Goal: Information Seeking & Learning: Learn about a topic

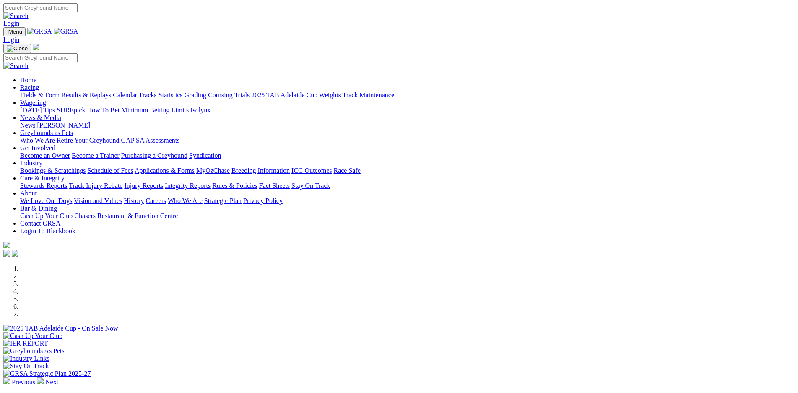
click at [341, 91] on link "Weights" at bounding box center [330, 94] width 22 height 7
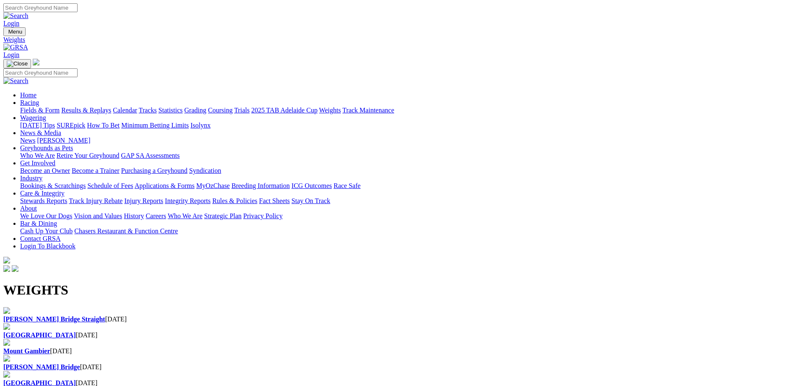
click at [56, 316] on div "Murray Bridge Straight 12 Aug 2025" at bounding box center [399, 320] width 792 height 8
click at [111, 107] on link "Results & Replays" at bounding box center [86, 110] width 50 height 7
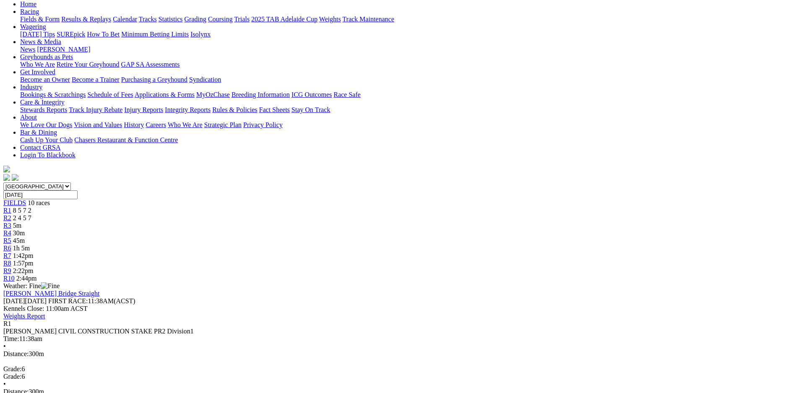
scroll to position [118, 0]
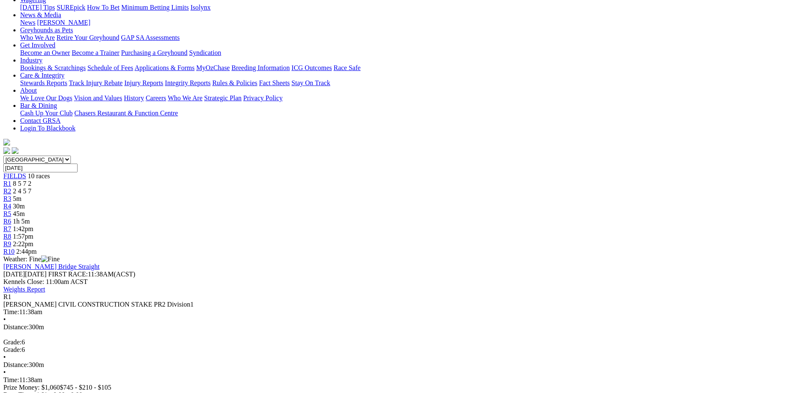
click at [11, 188] on span "R2" at bounding box center [7, 191] width 8 height 7
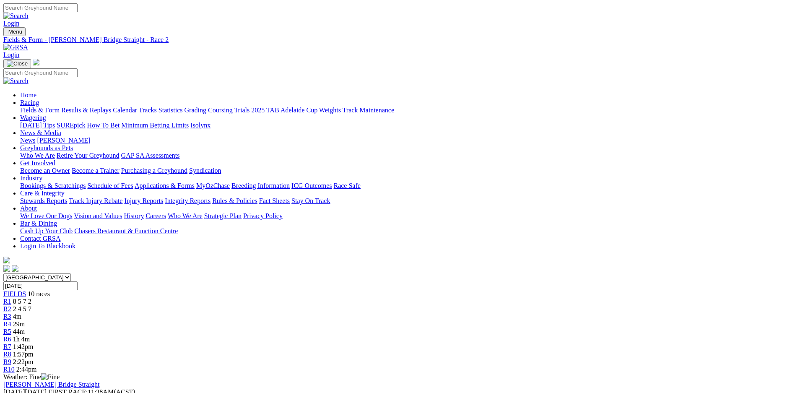
scroll to position [118, 0]
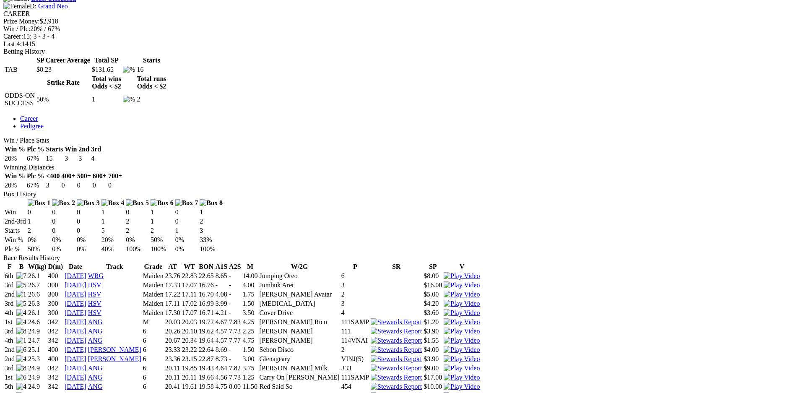
scroll to position [300, 0]
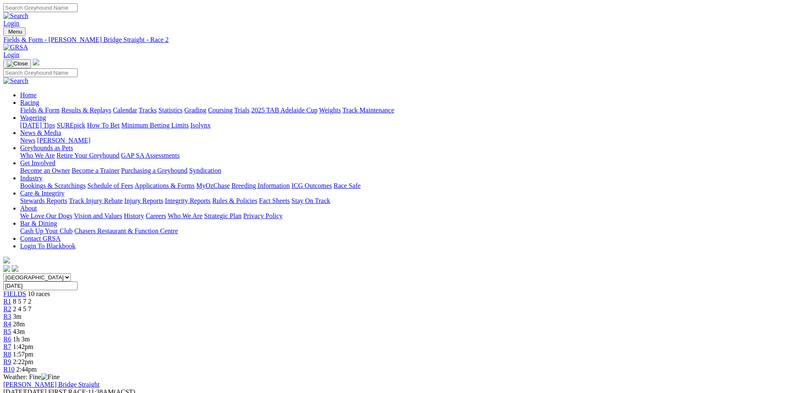
click at [11, 298] on link "R1" at bounding box center [7, 301] width 8 height 7
click at [249, 305] on div "R2 2 4 5 7" at bounding box center [399, 309] width 792 height 8
click at [11, 305] on link "R2" at bounding box center [7, 308] width 8 height 7
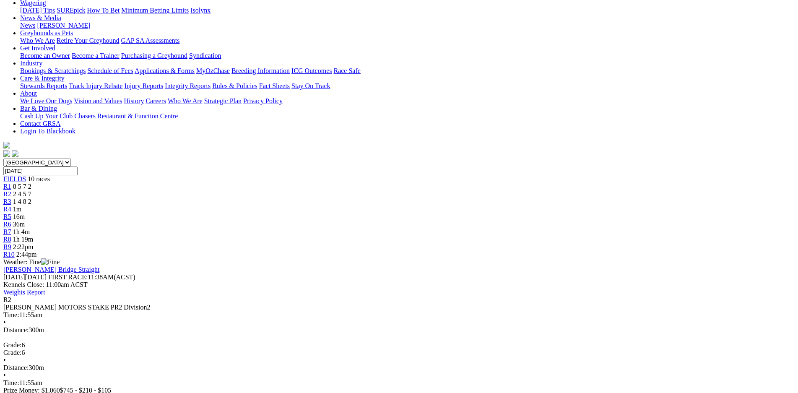
scroll to position [118, 0]
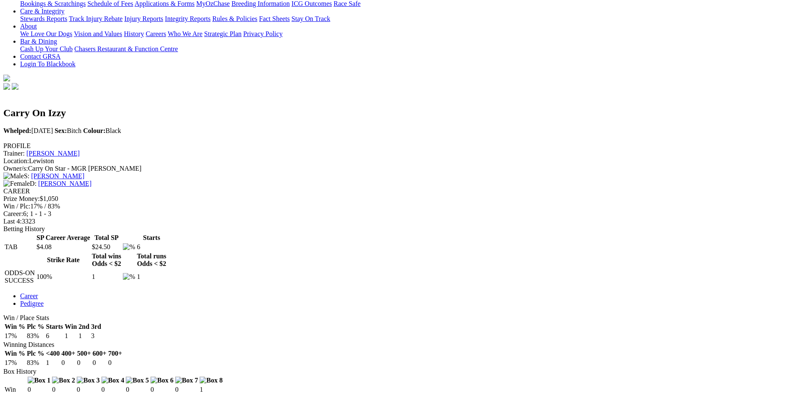
scroll to position [177, 0]
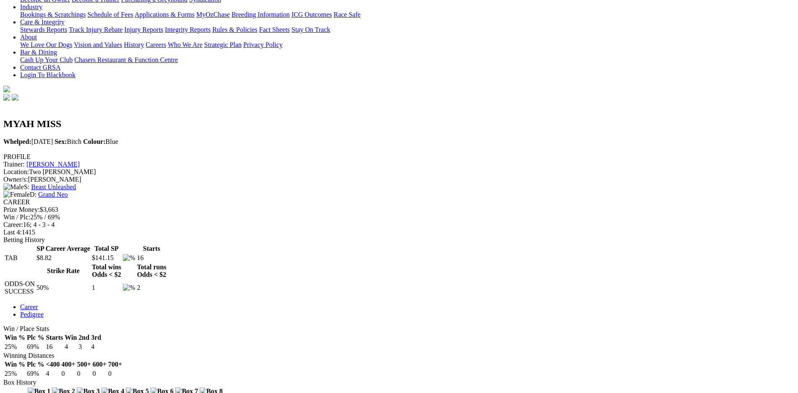
scroll to position [177, 0]
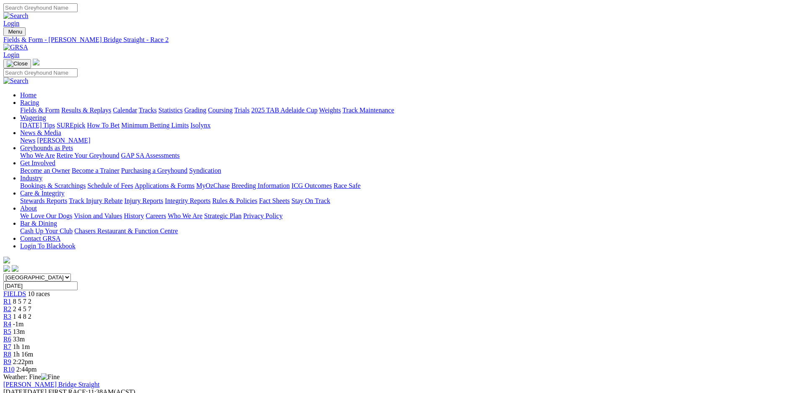
click at [206, 298] on div "R1 8 5 7 2" at bounding box center [399, 302] width 792 height 8
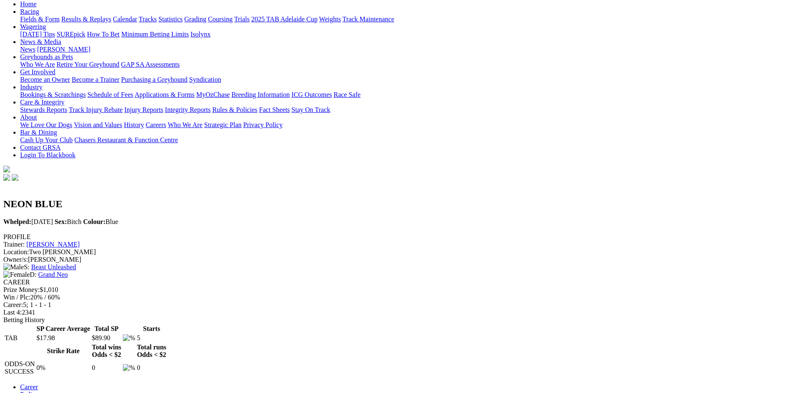
scroll to position [118, 0]
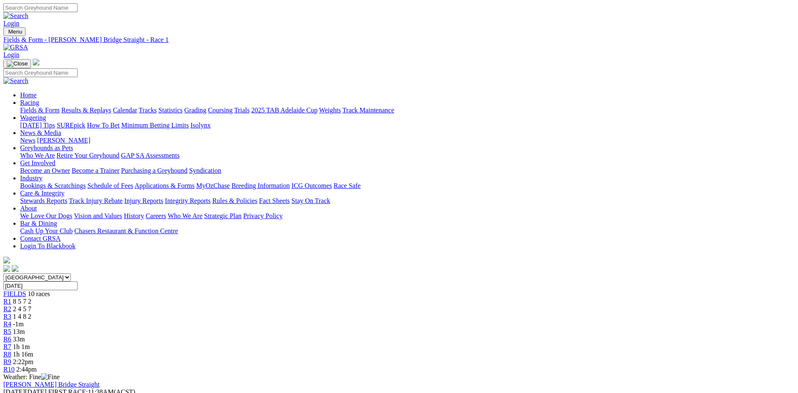
click at [260, 305] on div "R2 2 4 5 7" at bounding box center [399, 309] width 792 height 8
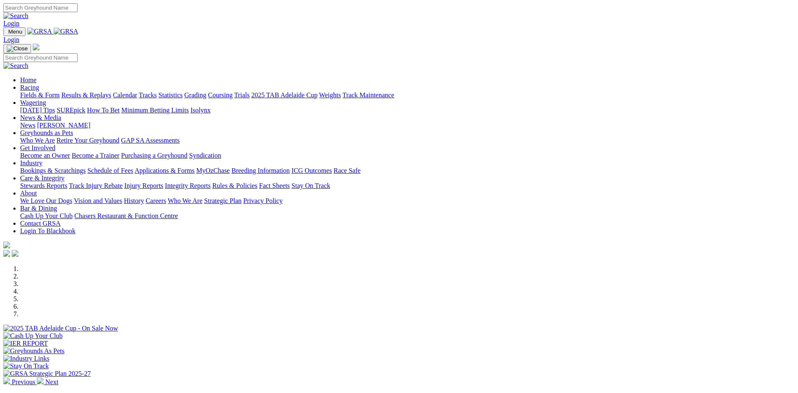
scroll to position [177, 0]
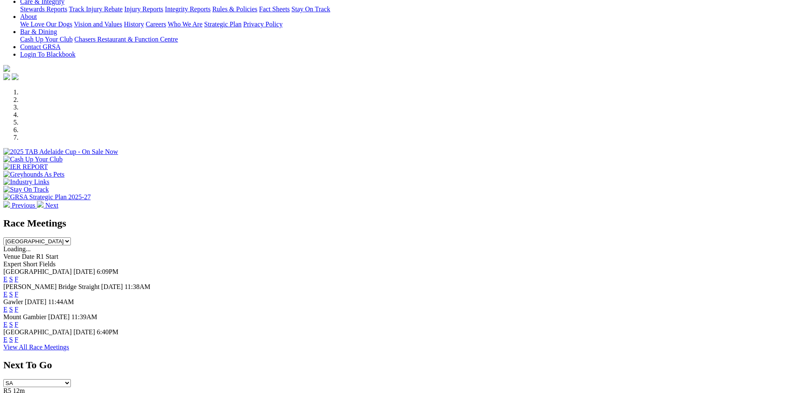
click at [18, 291] on link "F" at bounding box center [17, 294] width 4 height 7
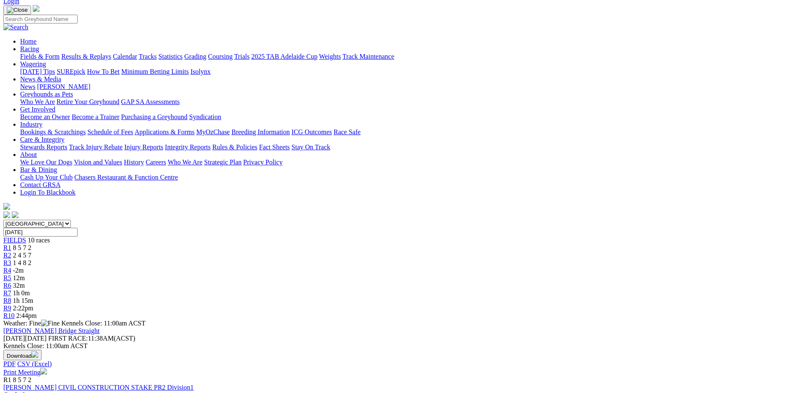
scroll to position [118, 0]
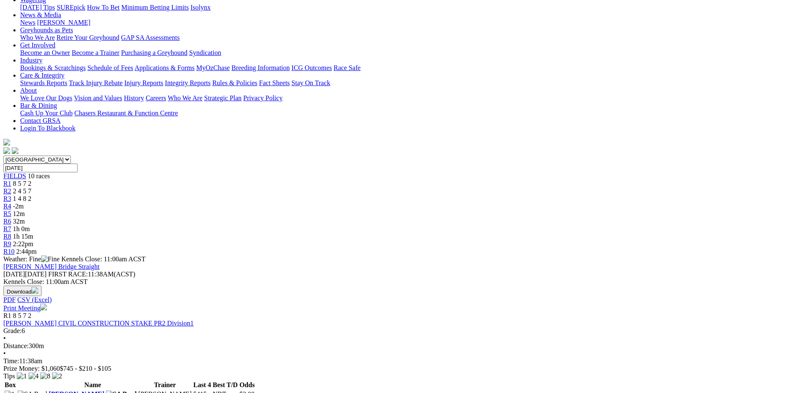
click at [194, 320] on link "SPRY CIVIL CONSTRUCTION STAKE PR2 Division1" at bounding box center [98, 323] width 190 height 7
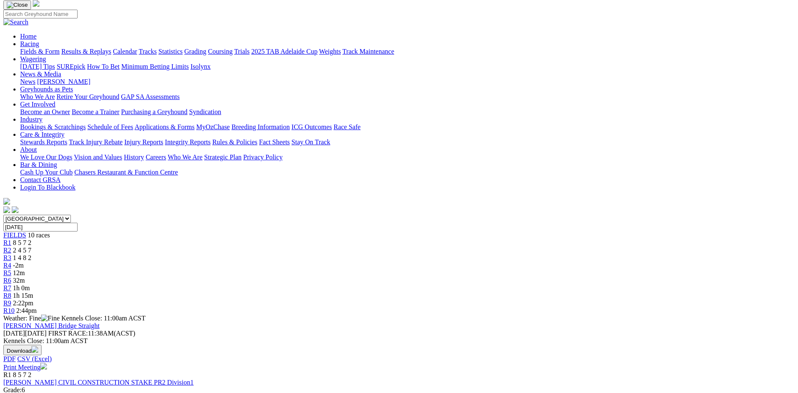
click at [194, 379] on link "SPRY CIVIL CONSTRUCTION STAKE PR2 Division1" at bounding box center [98, 382] width 190 height 7
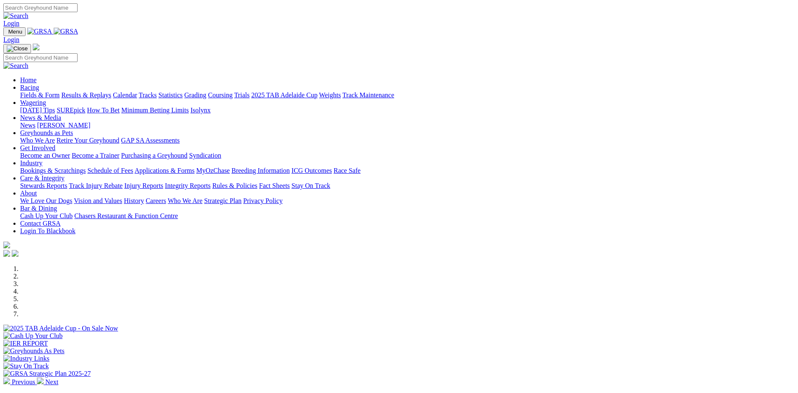
click at [137, 91] on link "Calendar" at bounding box center [125, 94] width 24 height 7
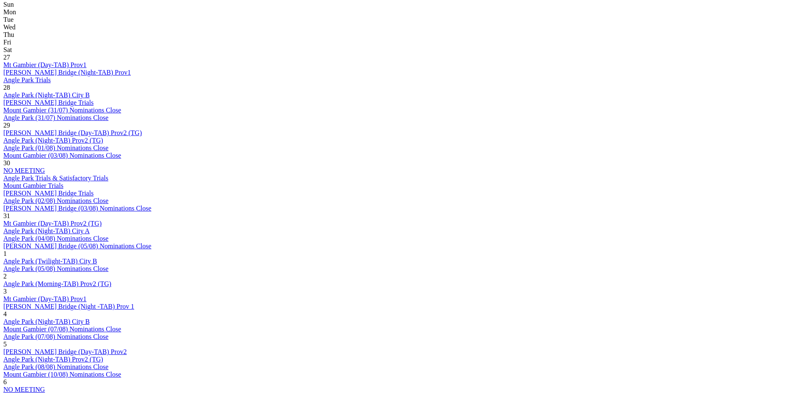
scroll to position [412, 0]
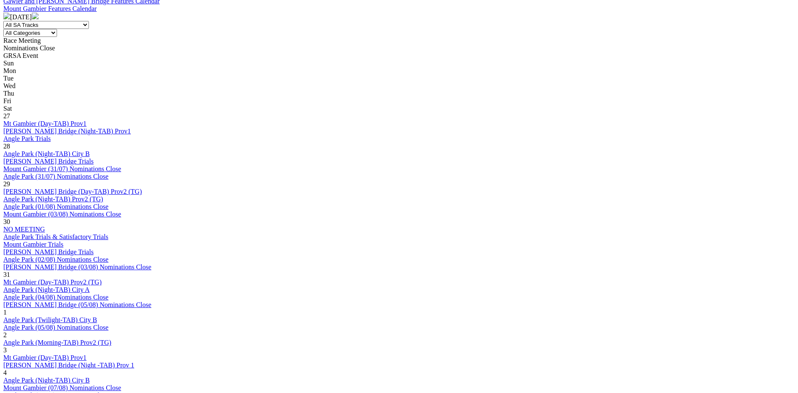
scroll to position [354, 0]
